Goal: Book appointment/travel/reservation

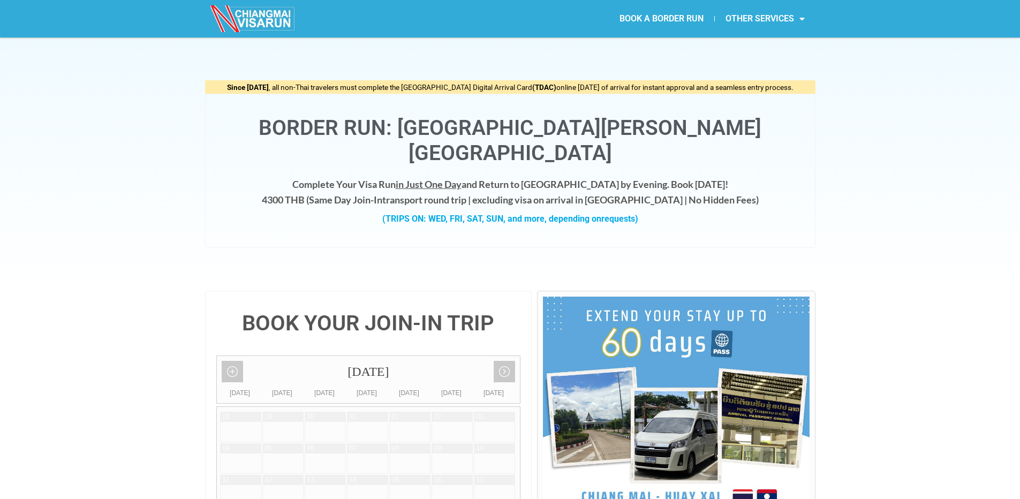
click at [592, 86] on span "Since [DATE] , all non-Thai travelers must complete the [GEOGRAPHIC_DATA] Digit…" at bounding box center [510, 87] width 567 height 9
click at [900, 125] on div "Since [DATE] , all non-Thai travelers must complete the [GEOGRAPHIC_DATA] Digit…" at bounding box center [510, 163] width 1020 height 253
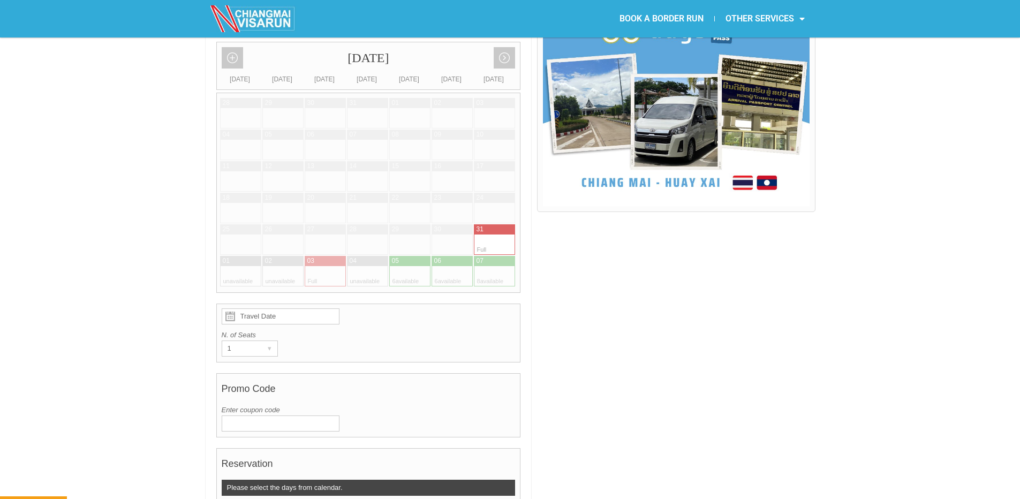
scroll to position [321, 0]
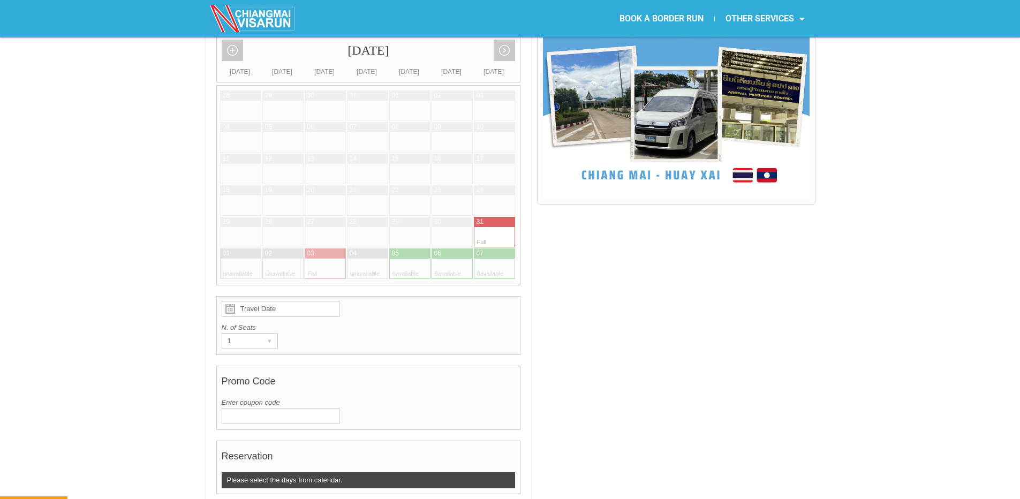
click at [404, 259] on div at bounding box center [399, 269] width 21 height 20
type input "[DATE]"
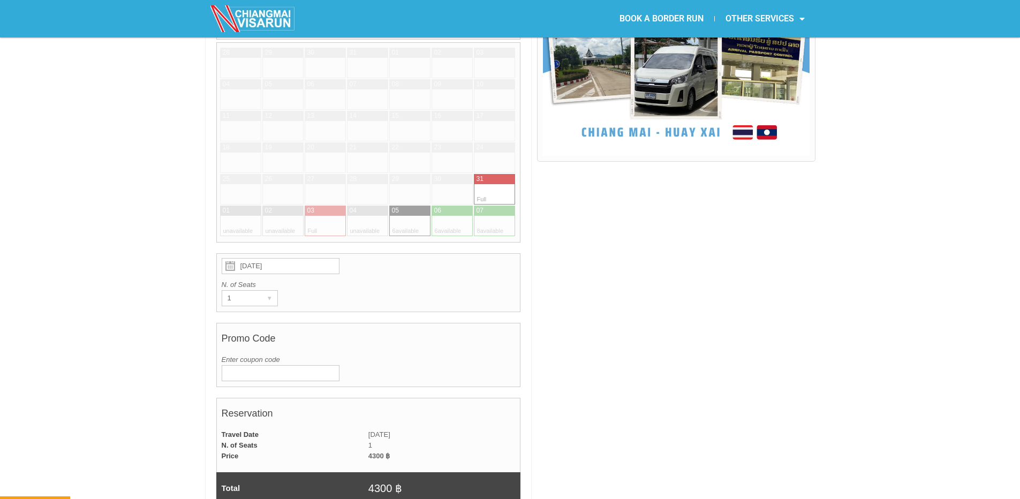
scroll to position [366, 0]
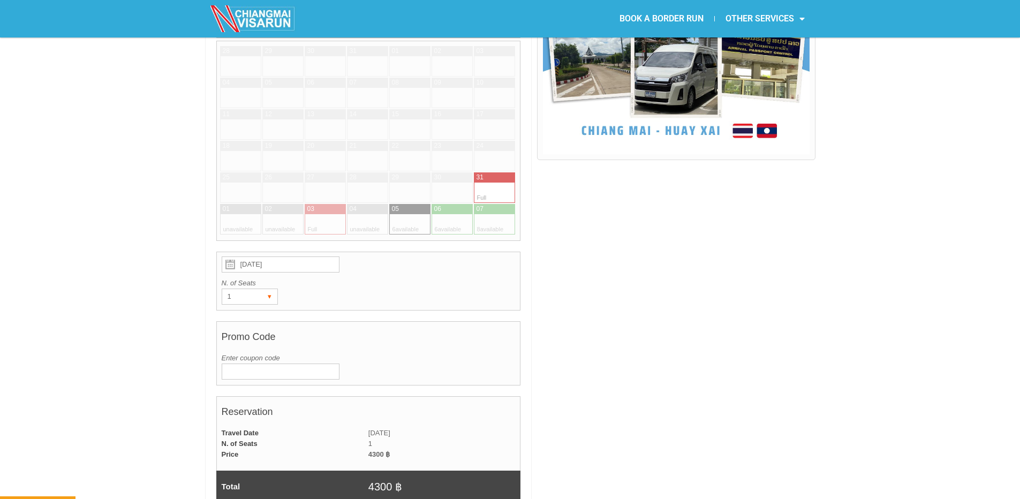
click at [253, 289] on div "1" at bounding box center [239, 296] width 35 height 15
click at [247, 327] on li "2" at bounding box center [247, 335] width 51 height 16
radio input "true"
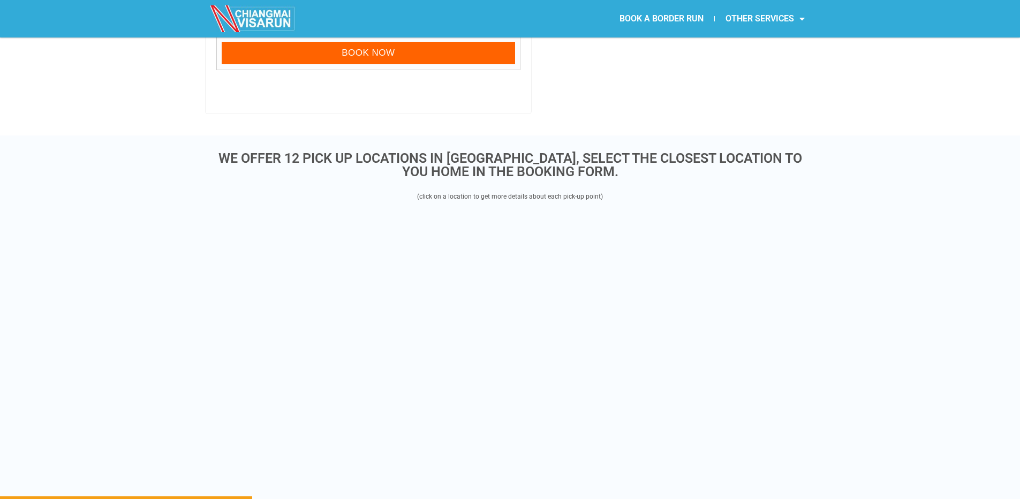
scroll to position [1276, 0]
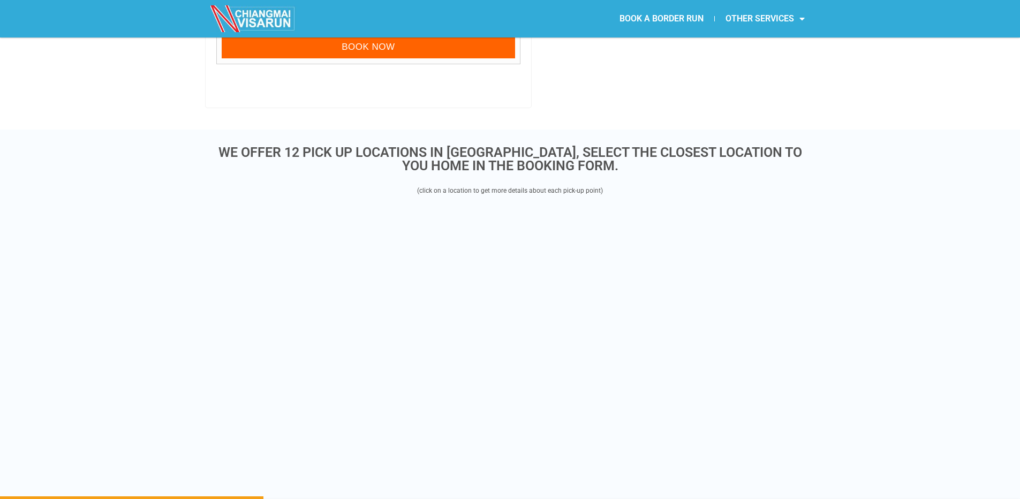
drag, startPoint x: 225, startPoint y: 127, endPoint x: 614, endPoint y: 136, distance: 388.9
click at [614, 146] on h3 "WE OFFER 12 PICK UP LOCATIONS IN [GEOGRAPHIC_DATA], SELECT THE CLOSEST LOCATION…" at bounding box center [510, 159] width 600 height 27
click at [861, 147] on div "WE OFFER 12 PICK UP LOCATIONS IN [GEOGRAPHIC_DATA], SELECT THE CLOSEST LOCATION…" at bounding box center [510, 315] width 1020 height 371
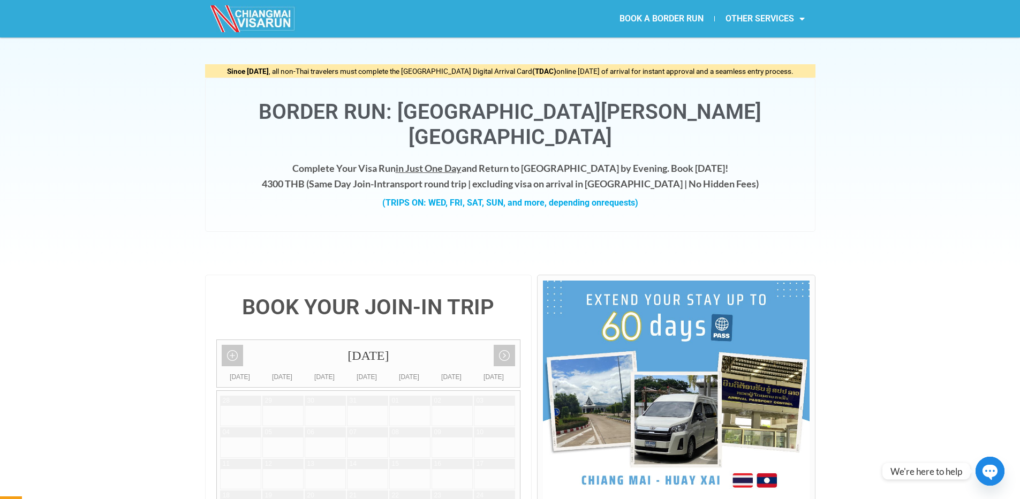
scroll to position [0, 0]
